Goal: Task Accomplishment & Management: Use online tool/utility

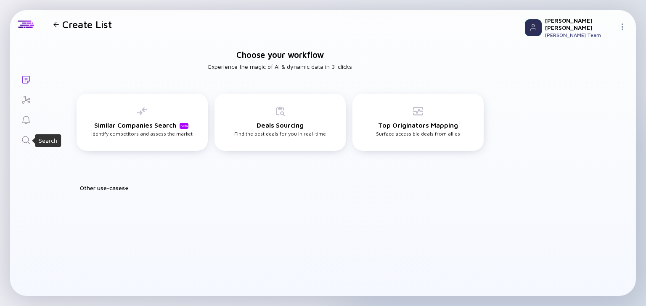
click at [27, 139] on icon "Search" at bounding box center [26, 140] width 10 height 10
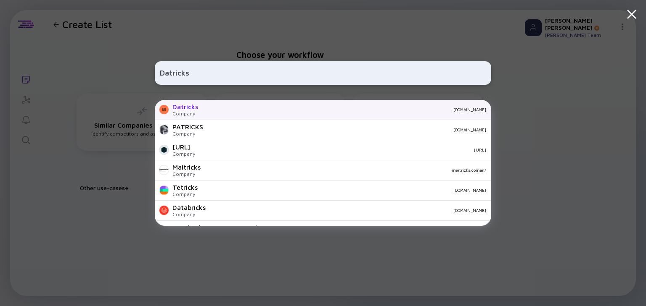
type input "Datricks"
click at [201, 114] on div "Datricks Company [DOMAIN_NAME]" at bounding box center [323, 110] width 336 height 20
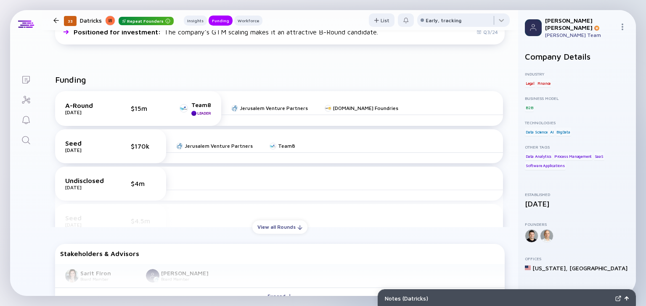
scroll to position [261, 0]
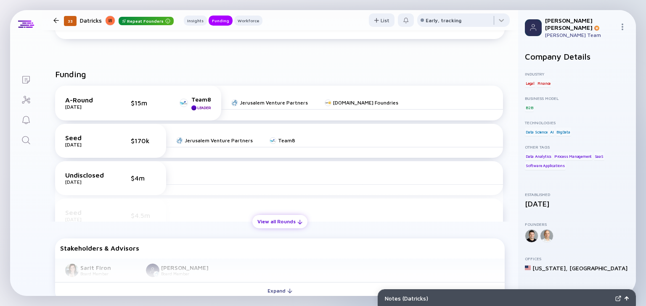
click at [278, 226] on div "View all Rounds" at bounding box center [279, 221] width 55 height 13
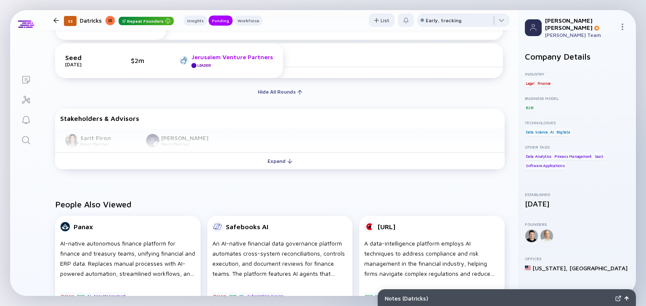
scroll to position [454, 0]
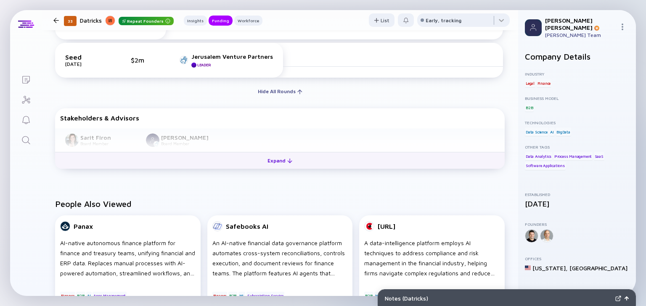
click at [251, 160] on button "Expand" at bounding box center [279, 160] width 449 height 17
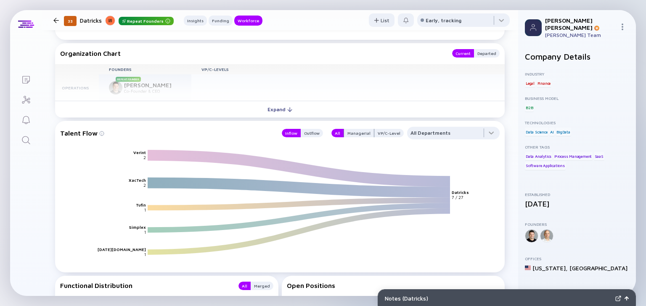
scroll to position [1000, 0]
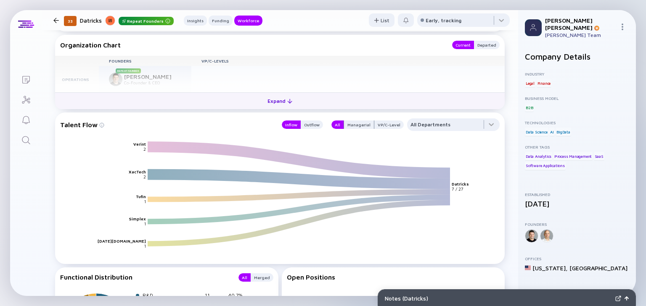
click at [276, 98] on div "Expand" at bounding box center [279, 101] width 35 height 13
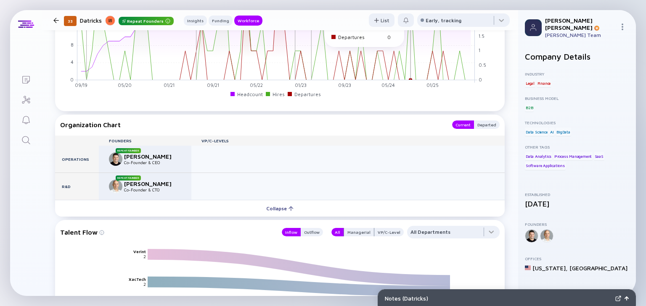
scroll to position [899, 0]
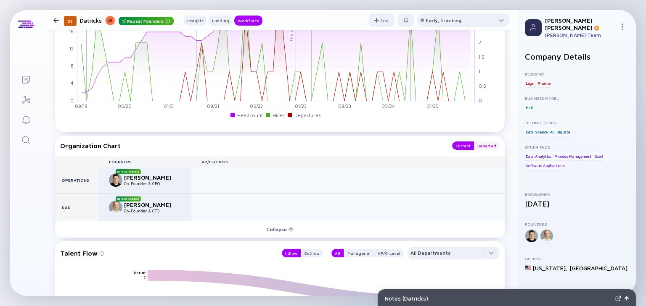
click at [482, 143] on div "Departed" at bounding box center [487, 146] width 26 height 8
